Goal: Find specific page/section: Find specific page/section

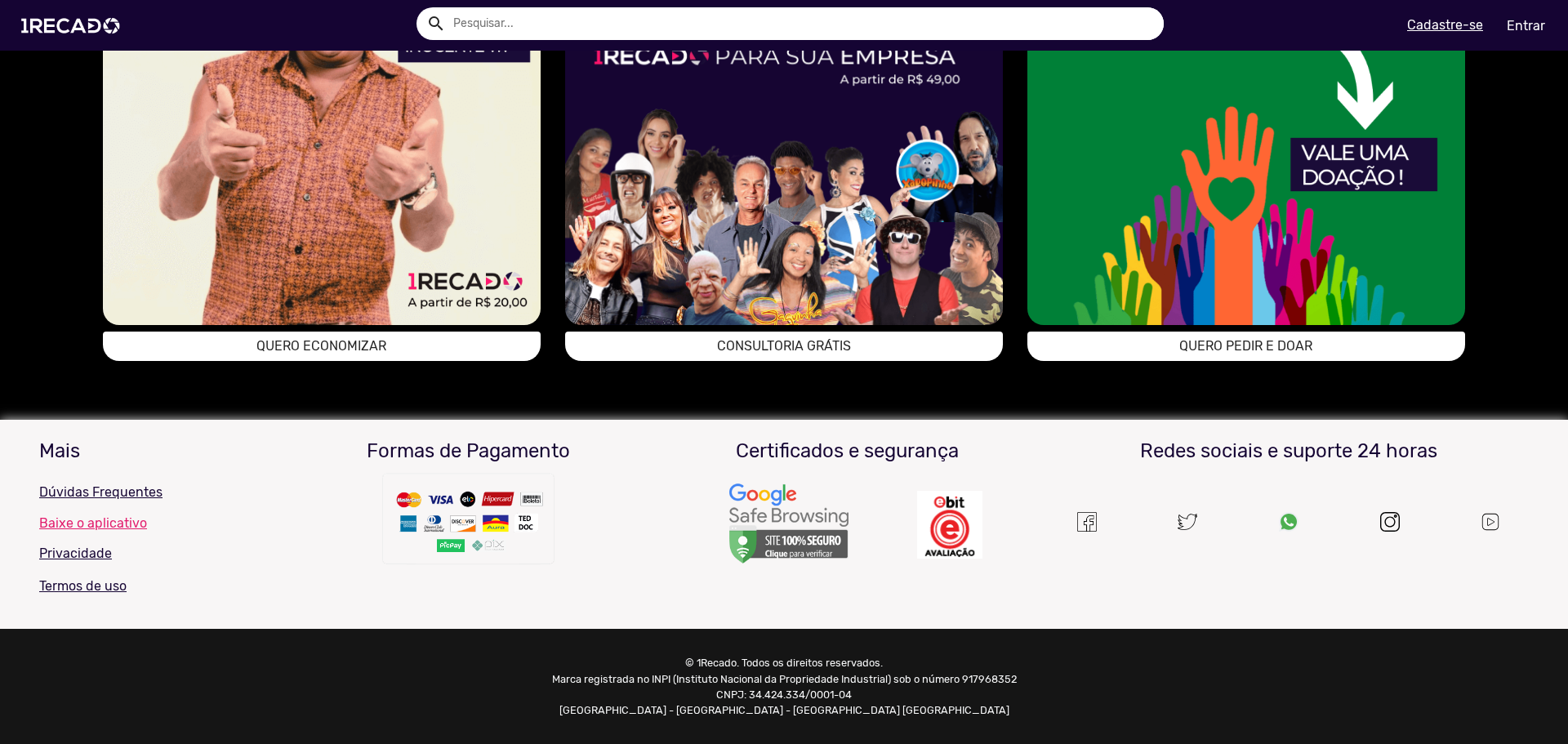
scroll to position [1345, 0]
click at [395, 255] on img at bounding box center [321, 106] width 438 height 438
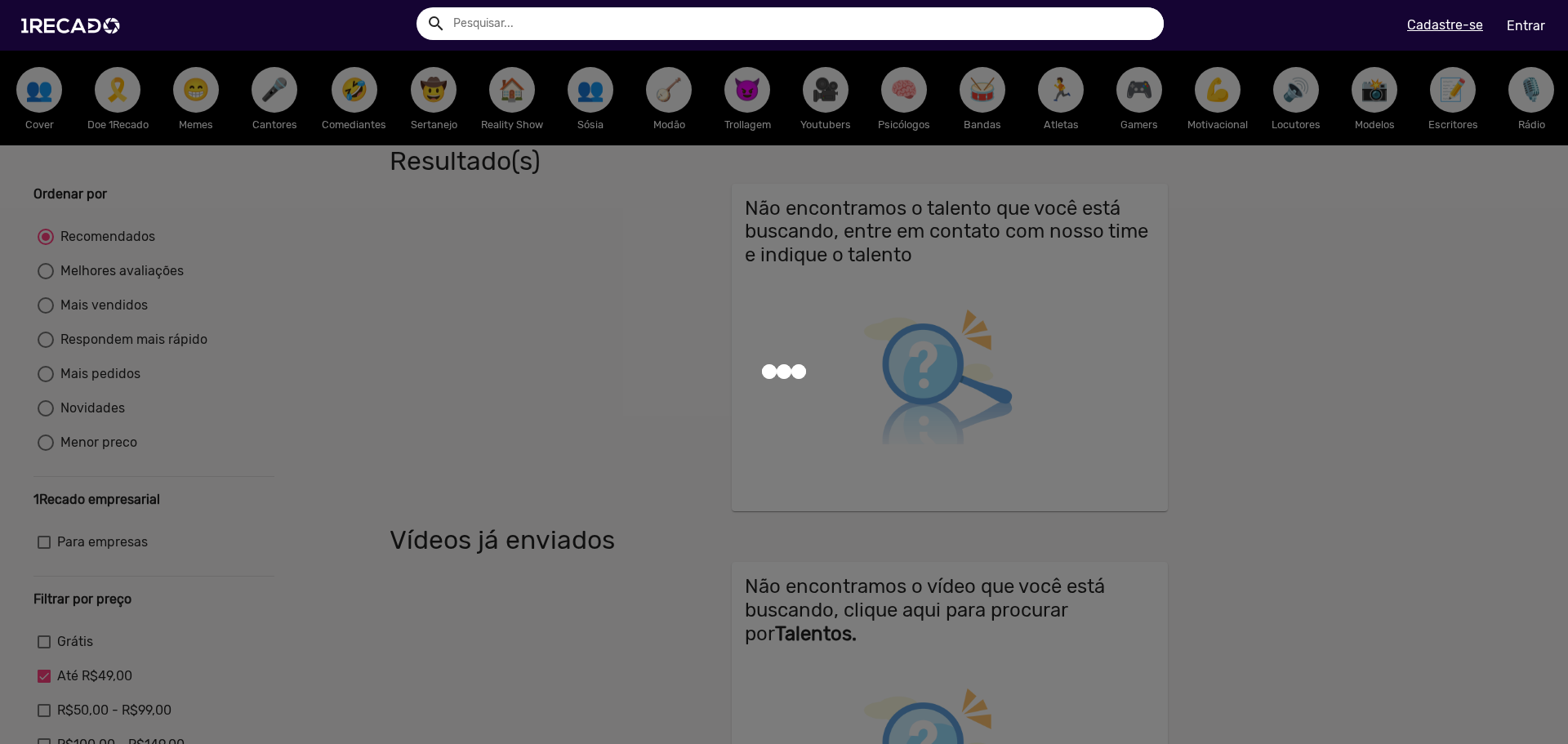
click at [382, 333] on div at bounding box center [784, 372] width 1568 height 744
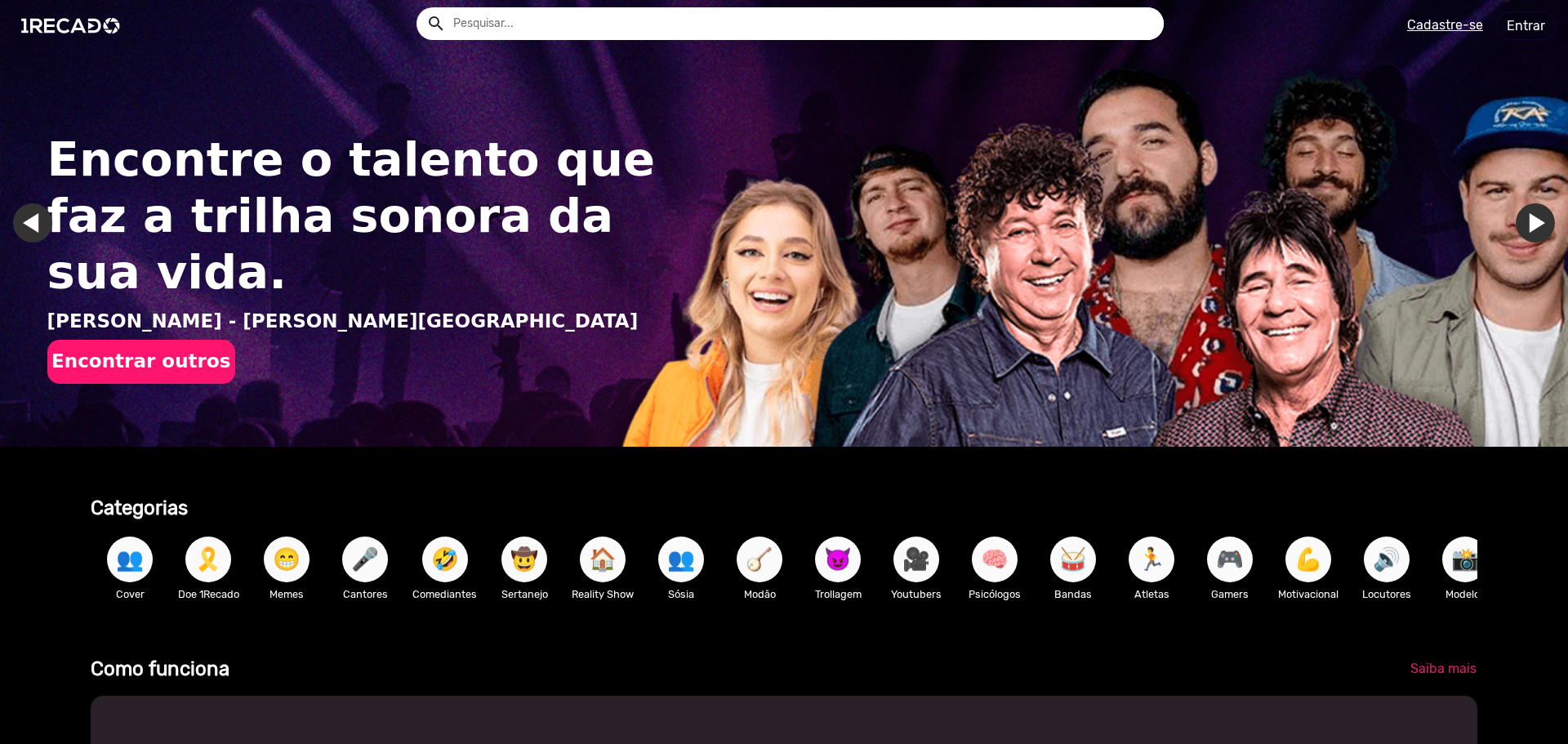
click at [520, 26] on input "text" at bounding box center [802, 24] width 723 height 32
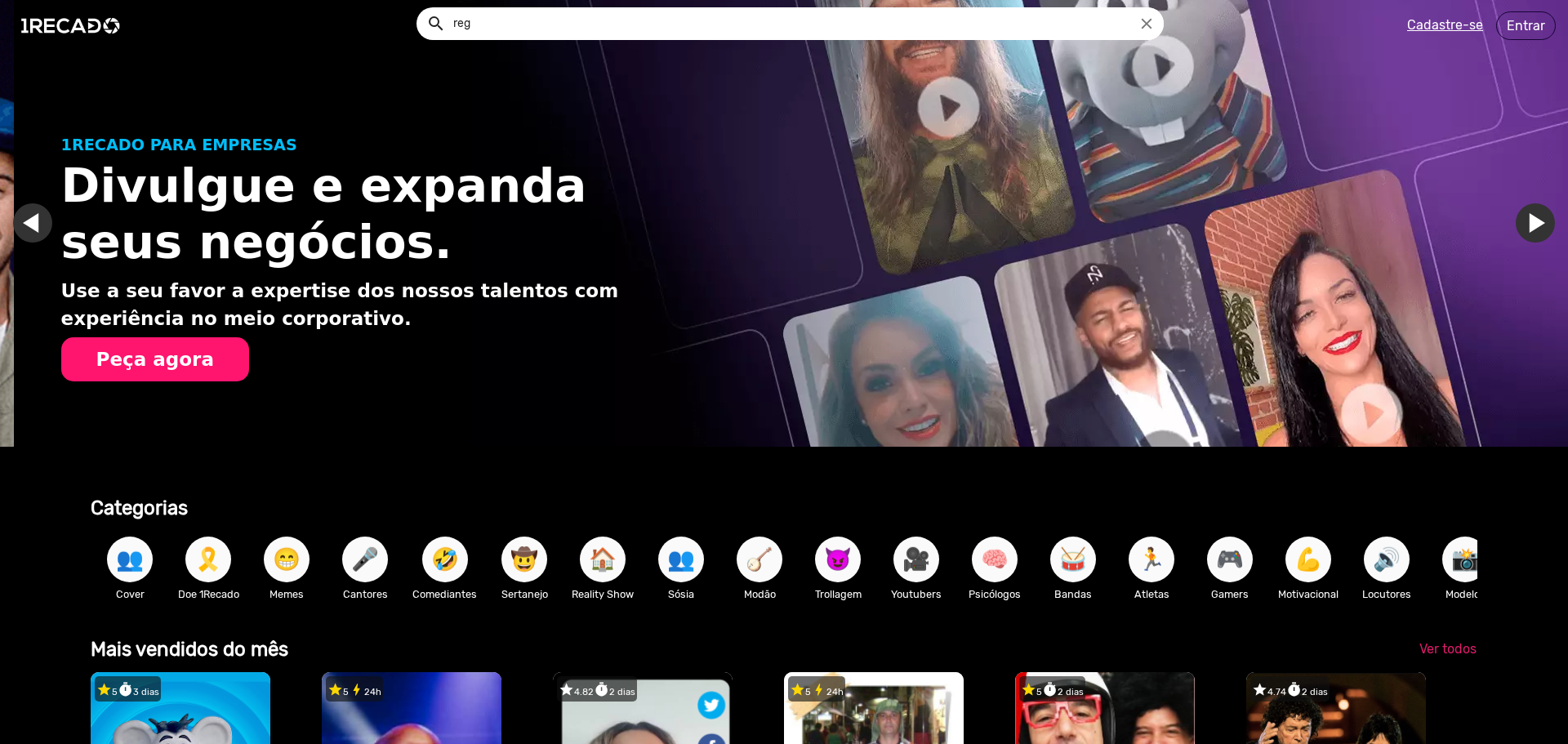
scroll to position [0, 1556]
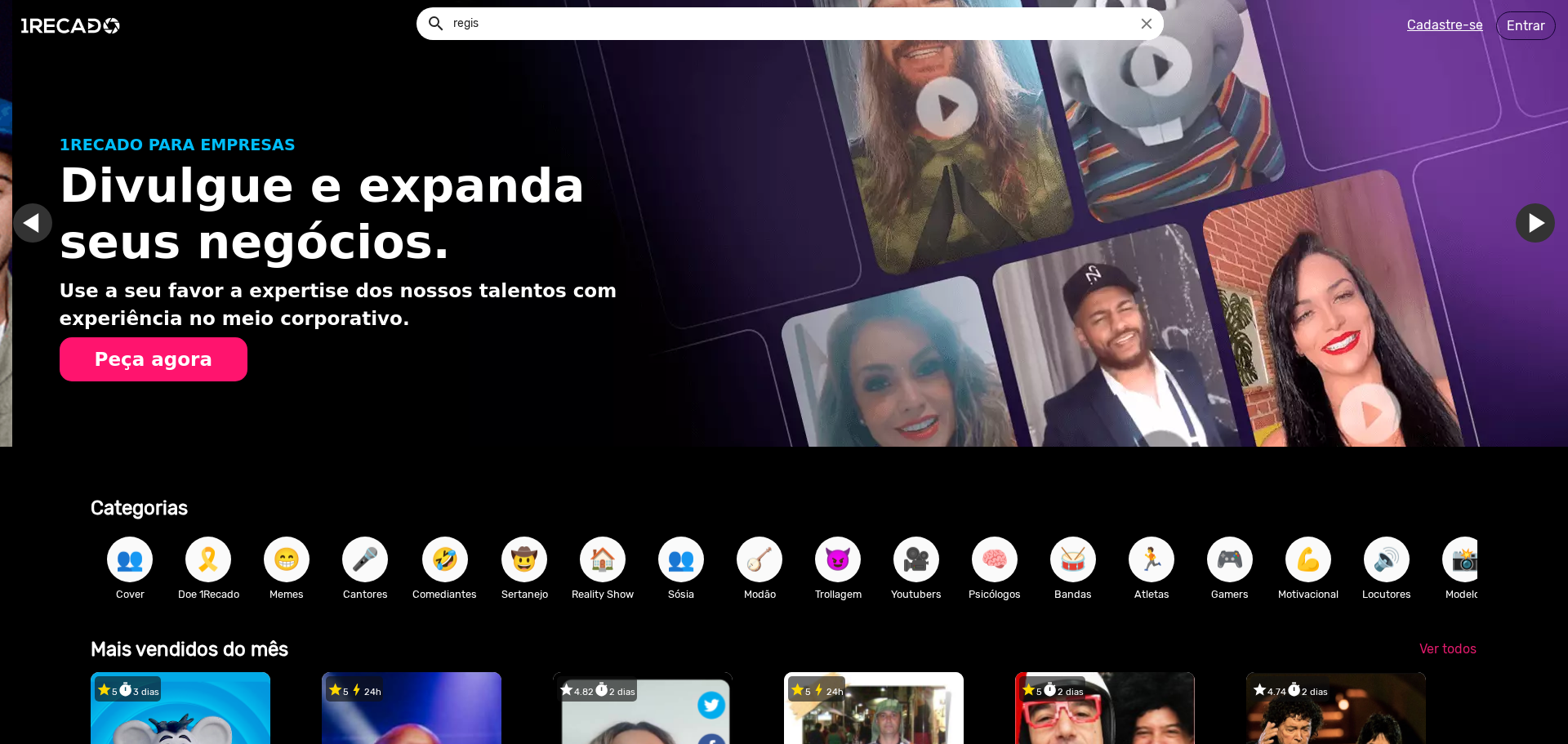
click at [421, 9] on button "search" at bounding box center [435, 23] width 29 height 29
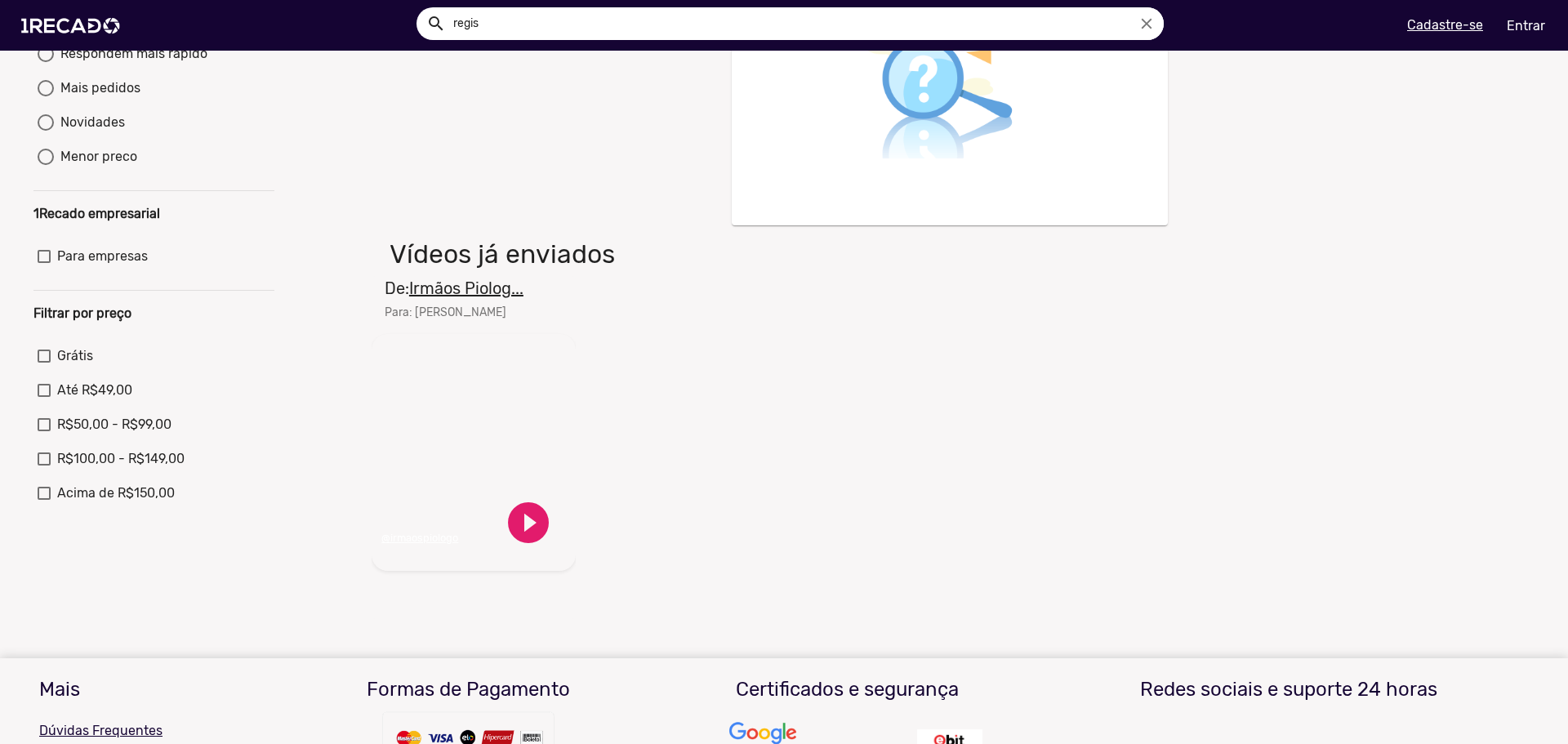
scroll to position [327, 0]
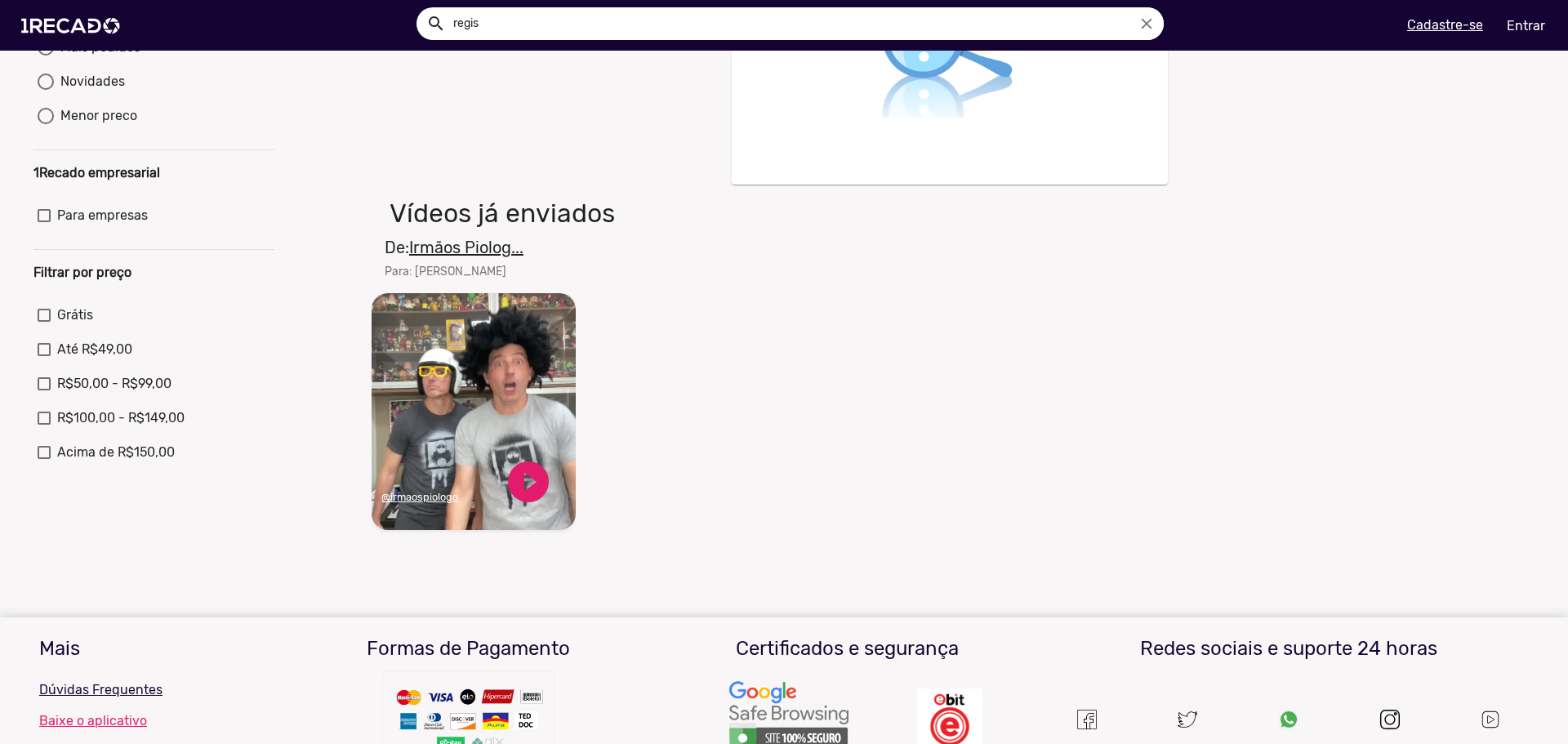
drag, startPoint x: 502, startPoint y: 31, endPoint x: 361, endPoint y: 0, distance: 144.4
click at [363, 2] on div "search regis close search menu" at bounding box center [398, 26] width 772 height 70
click at [421, 9] on button "search" at bounding box center [435, 23] width 29 height 29
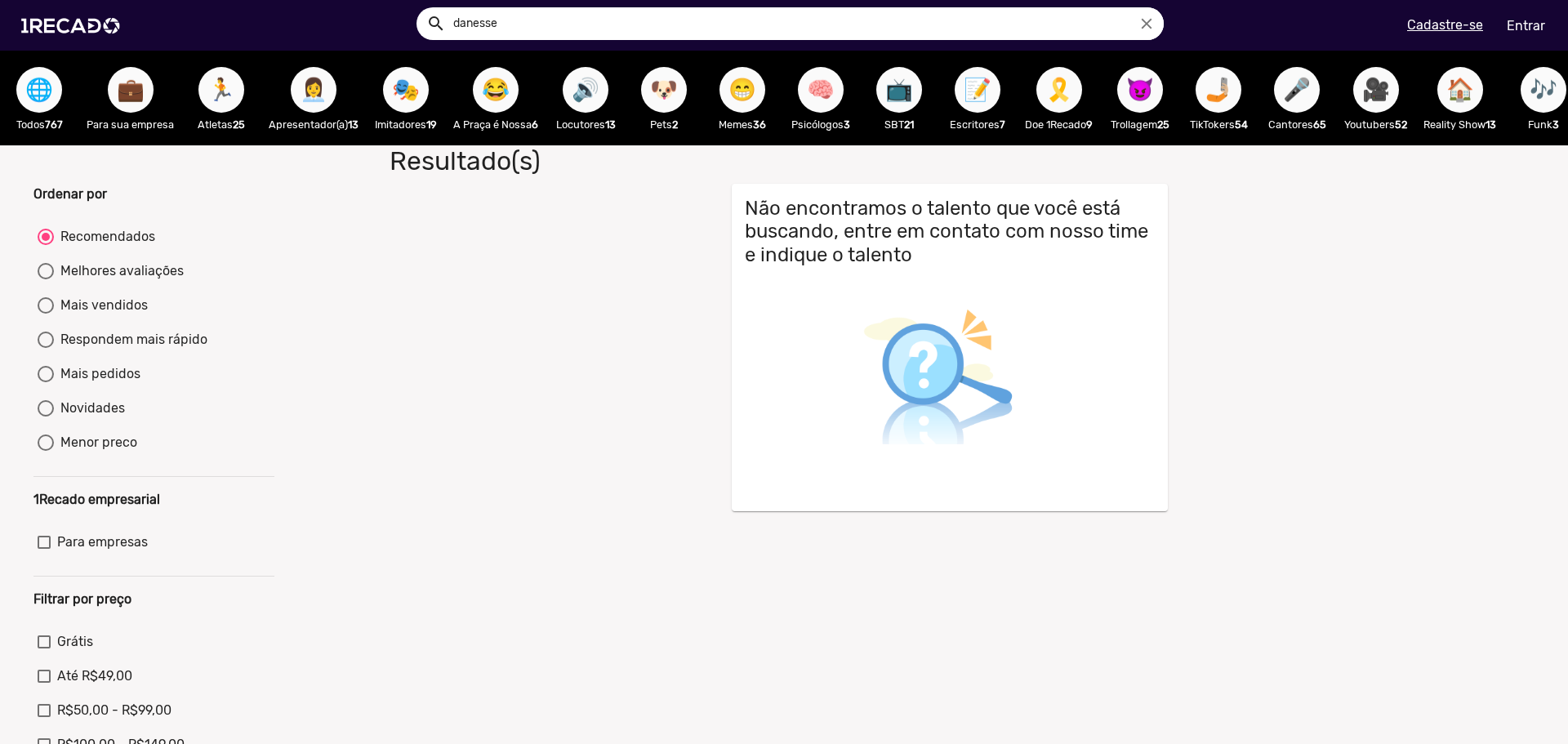
drag, startPoint x: 492, startPoint y: 23, endPoint x: 484, endPoint y: 19, distance: 8.9
click at [483, 20] on input "danesse" at bounding box center [802, 24] width 723 height 32
type input "danese"
click at [421, 9] on button "search" at bounding box center [435, 23] width 29 height 29
